Goal: Transaction & Acquisition: Purchase product/service

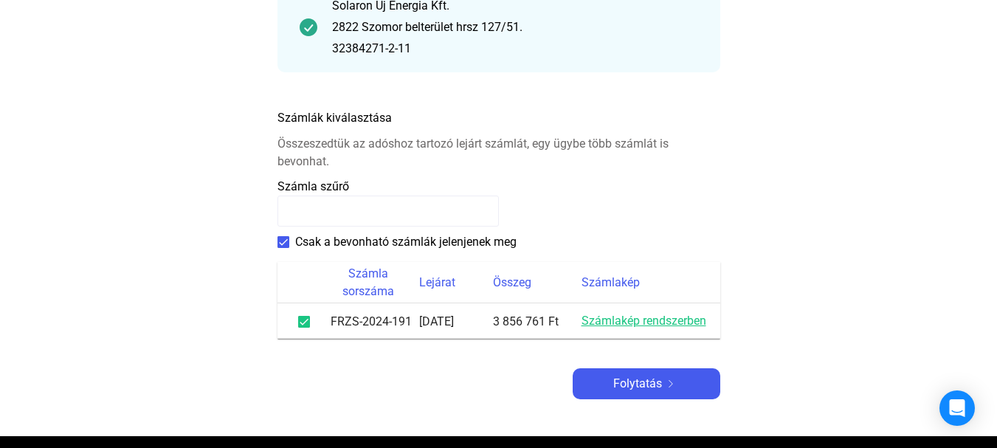
scroll to position [221, 0]
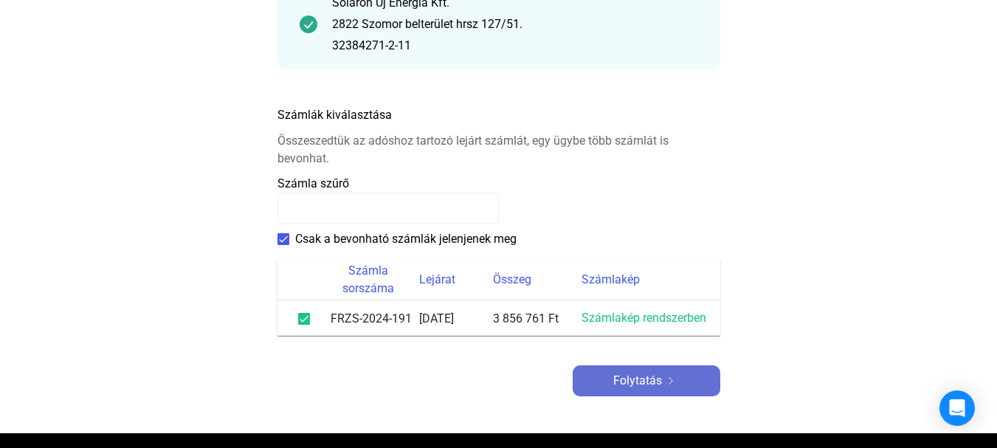
click at [640, 381] on font "Folytatás" at bounding box center [637, 380] width 49 height 14
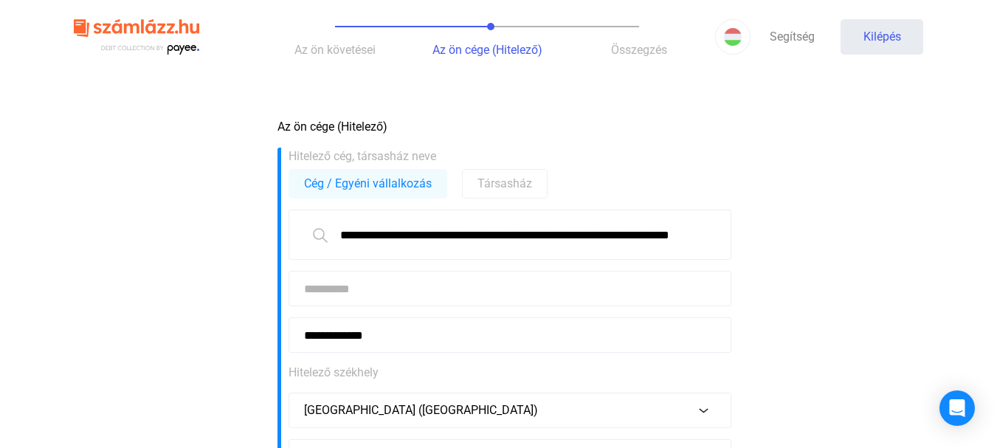
click at [314, 289] on input at bounding box center [510, 288] width 443 height 35
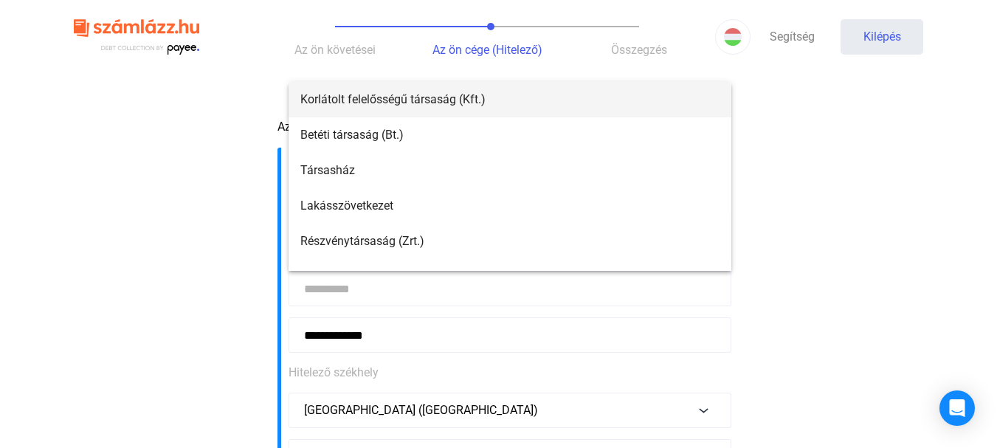
click at [367, 101] on font "Korlátolt felelősségű társaság (Kft.)" at bounding box center [392, 99] width 185 height 14
type input "**********"
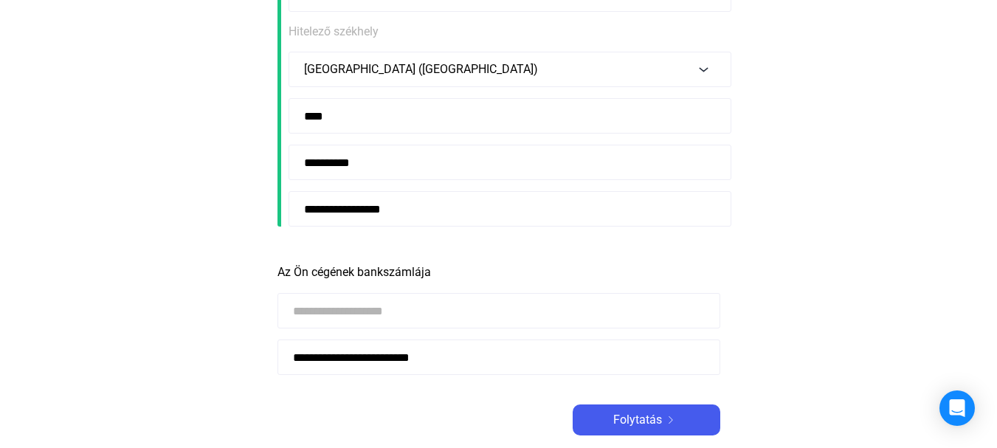
scroll to position [369, 0]
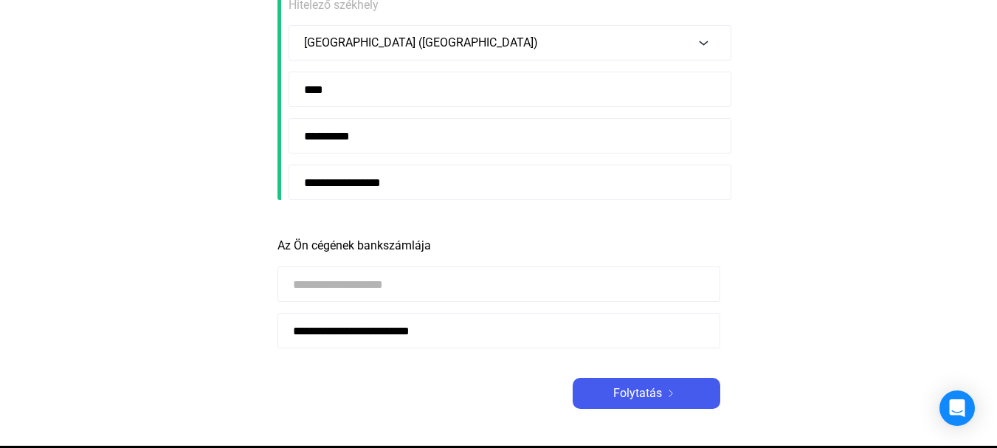
click at [314, 285] on input at bounding box center [498, 283] width 443 height 35
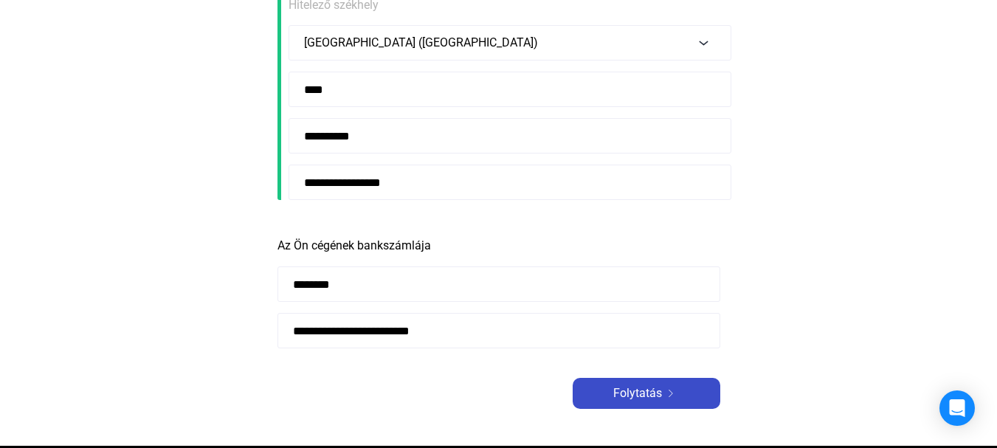
type input "********"
click at [639, 393] on font "Folytatás" at bounding box center [637, 393] width 49 height 14
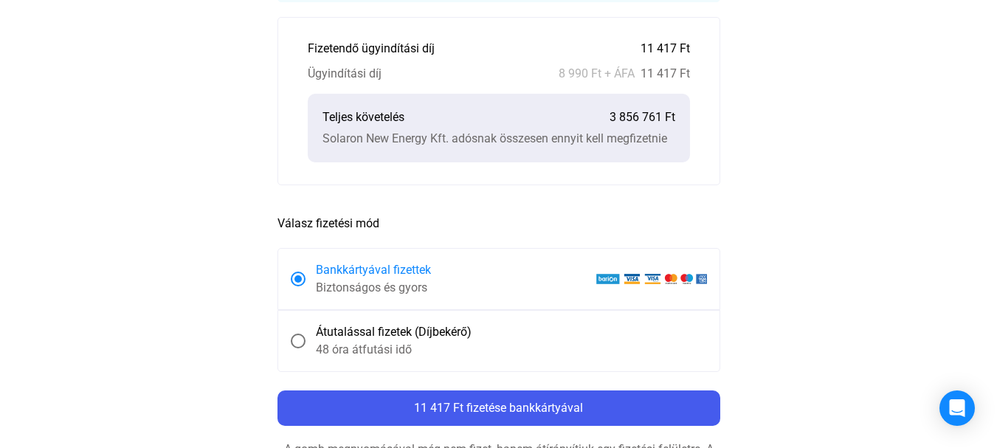
scroll to position [517, 0]
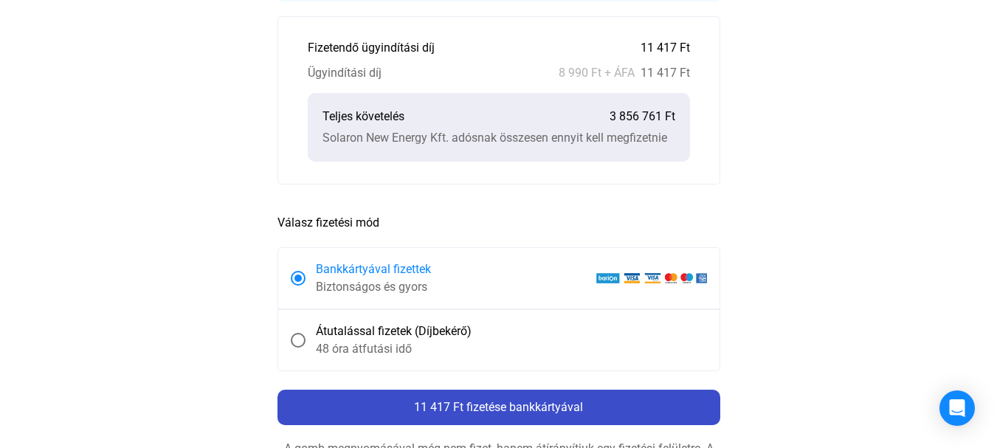
click at [497, 411] on font "11 417 Ft fizetése bankkártyával" at bounding box center [498, 407] width 169 height 14
